Goal: Task Accomplishment & Management: Manage account settings

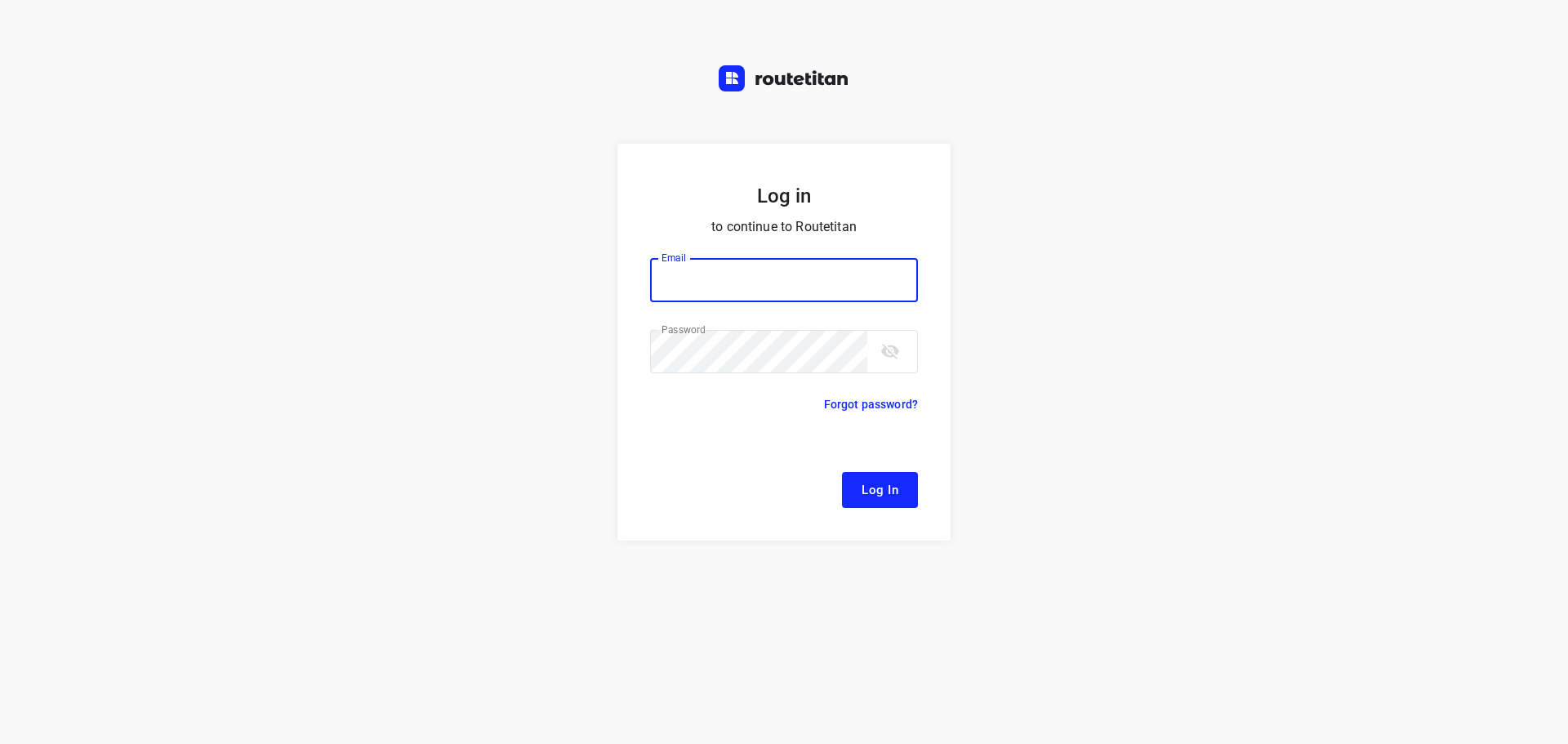
type input "[EMAIL_ADDRESS][DOMAIN_NAME]"
click at [855, 485] on button "Log In" at bounding box center [880, 489] width 76 height 36
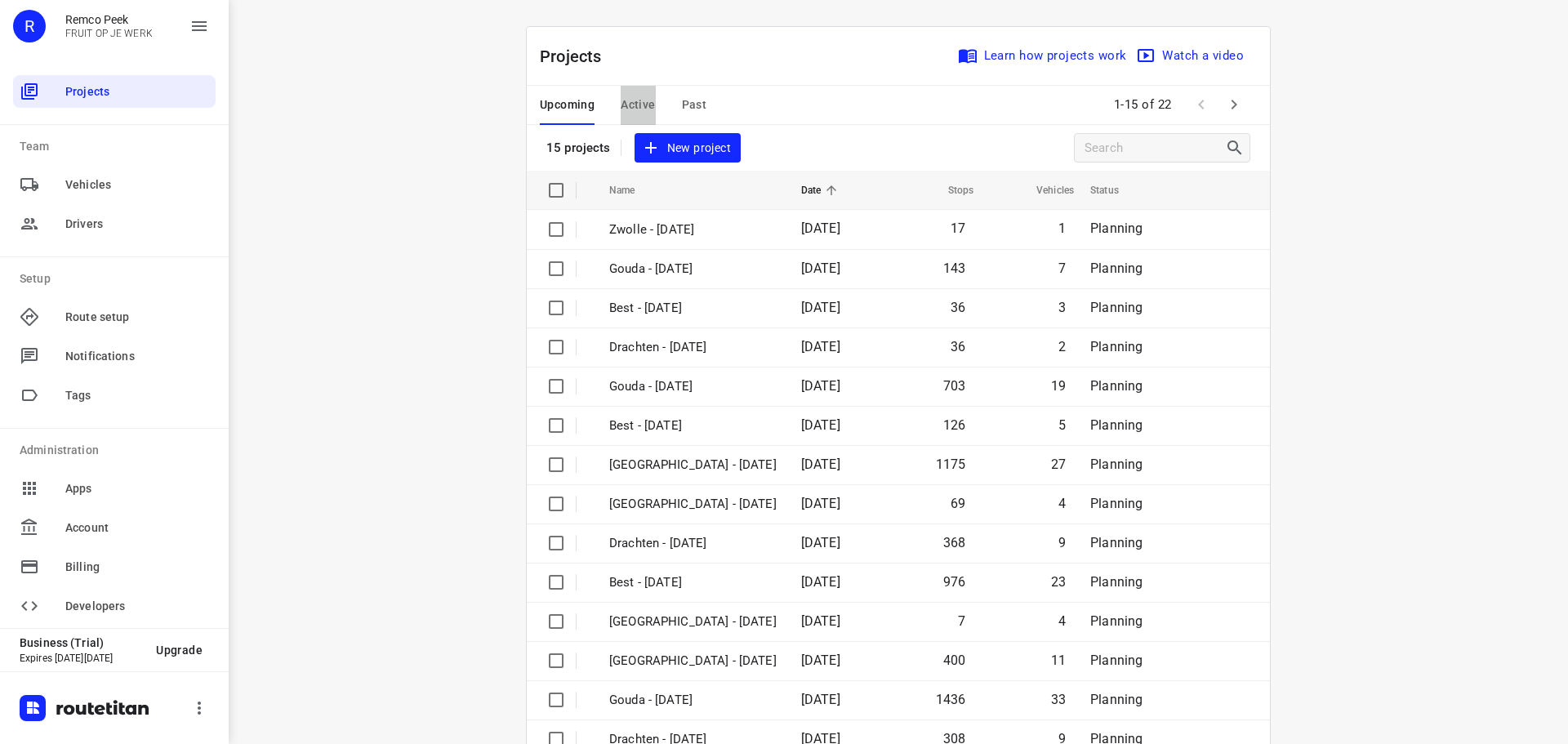
click at [620, 99] on span "Active" at bounding box center [637, 105] width 34 height 20
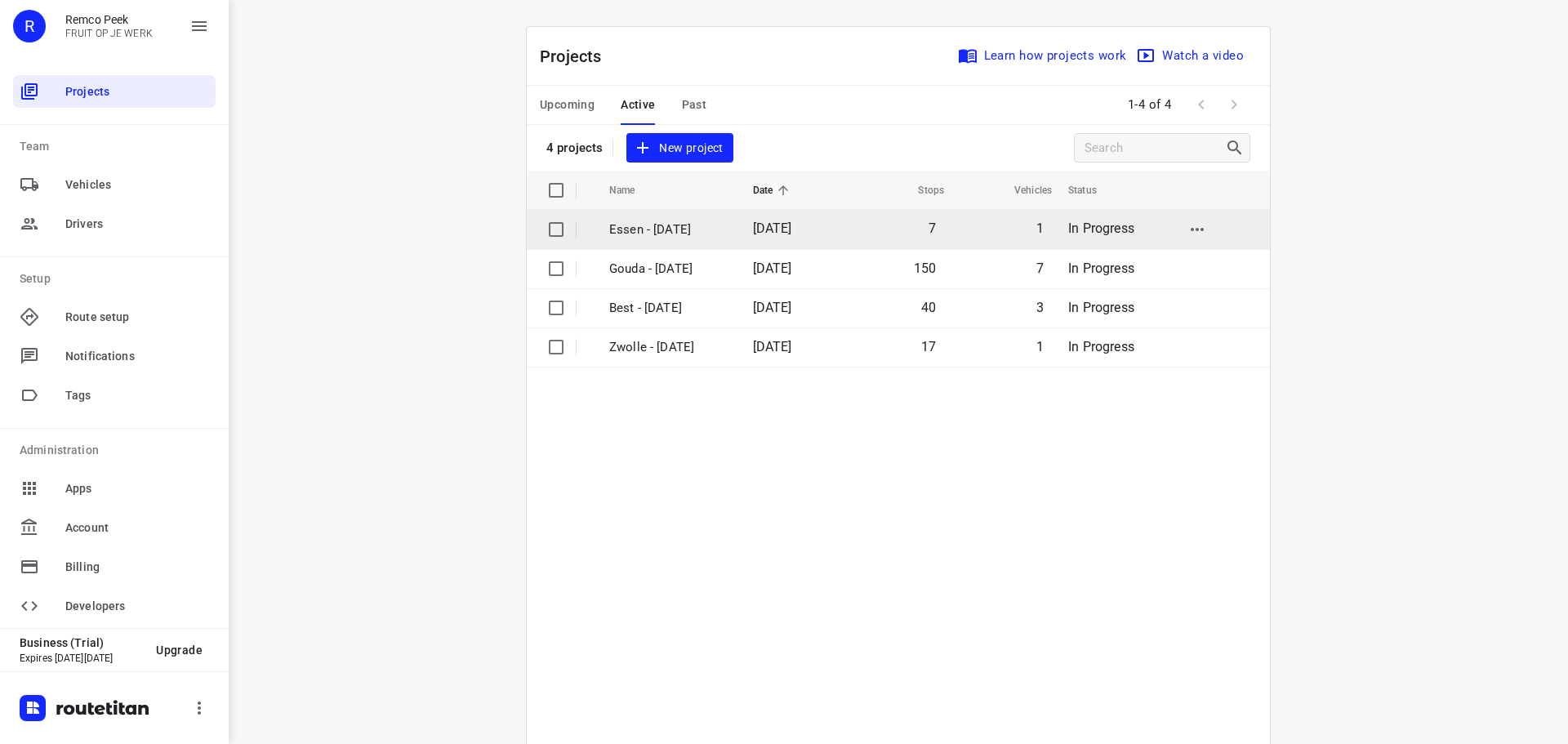
click at [628, 236] on p "Essen - [DATE]" at bounding box center [668, 230] width 120 height 19
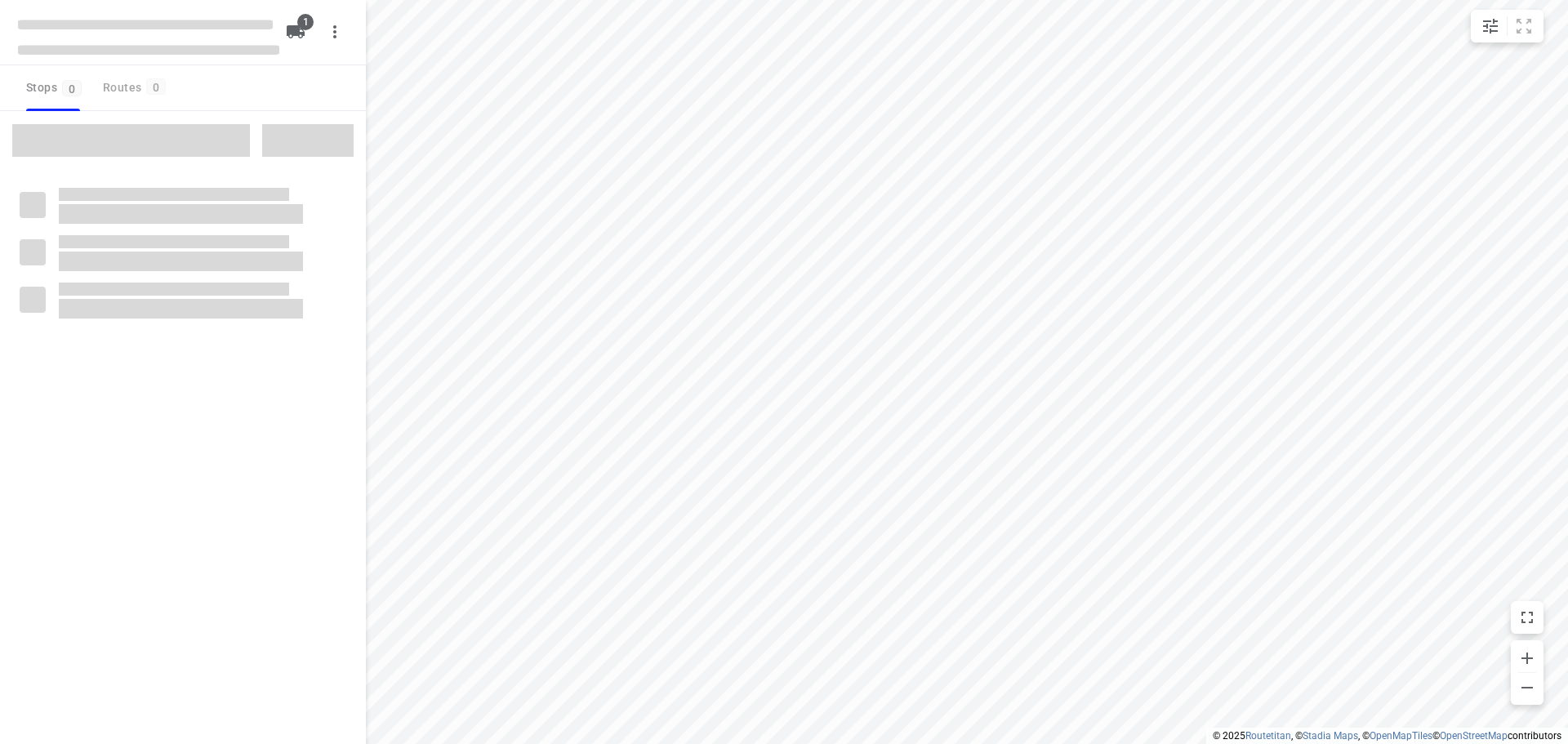
checkbox input "true"
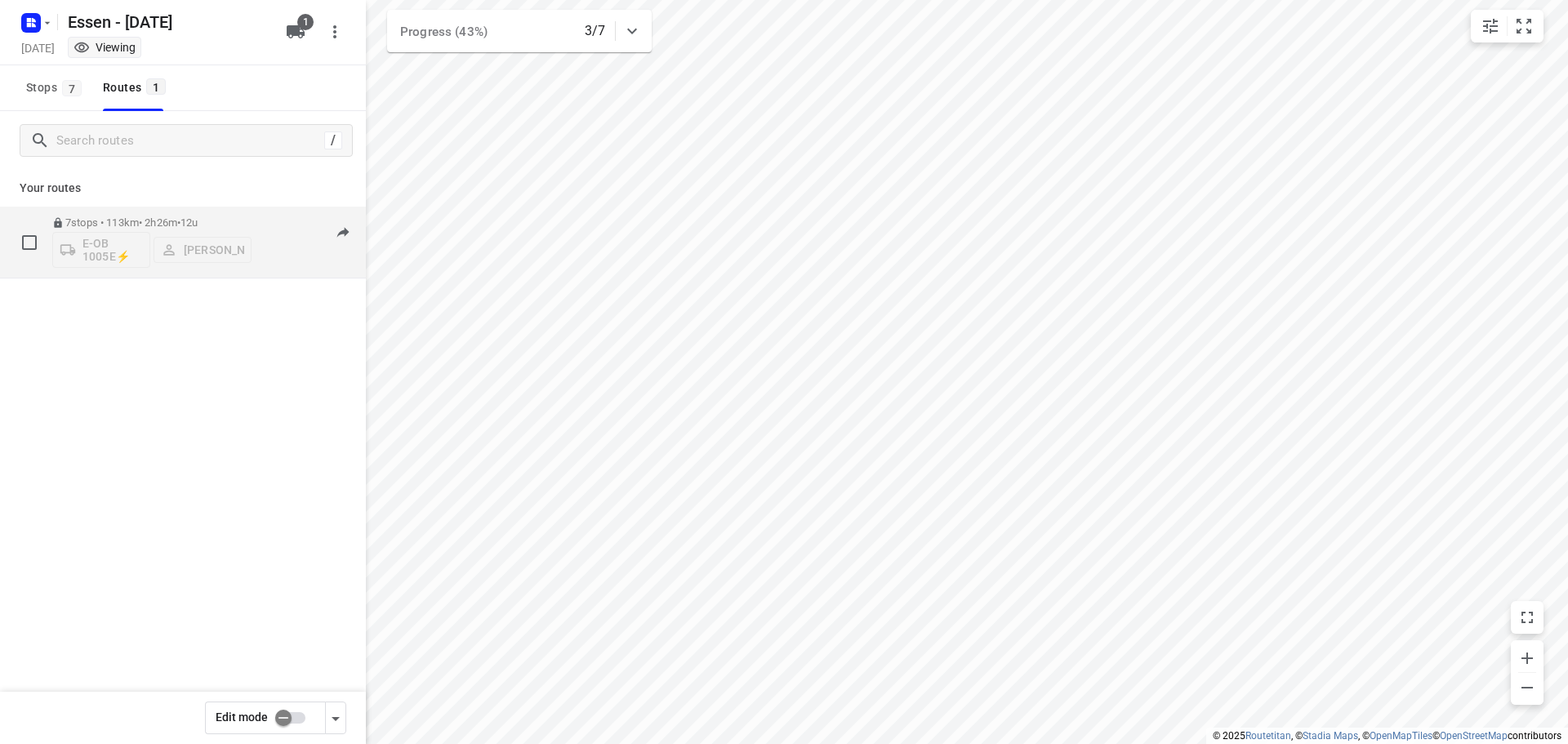
click at [251, 222] on div "7 stops • 113km • 2h26m • 12u E-OB 1005E⚡ [PERSON_NAME] 08:15-11:01" at bounding box center [209, 242] width 313 height 68
